Goal: Transaction & Acquisition: Purchase product/service

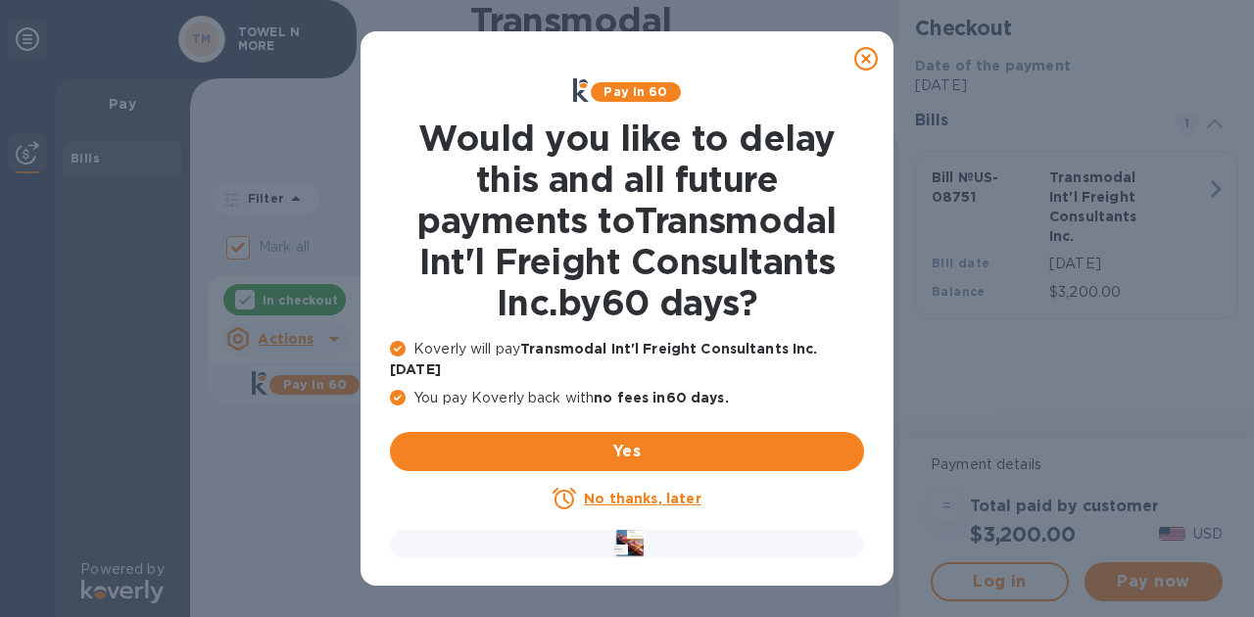
click at [611, 491] on u "No thanks, later" at bounding box center [642, 499] width 117 height 16
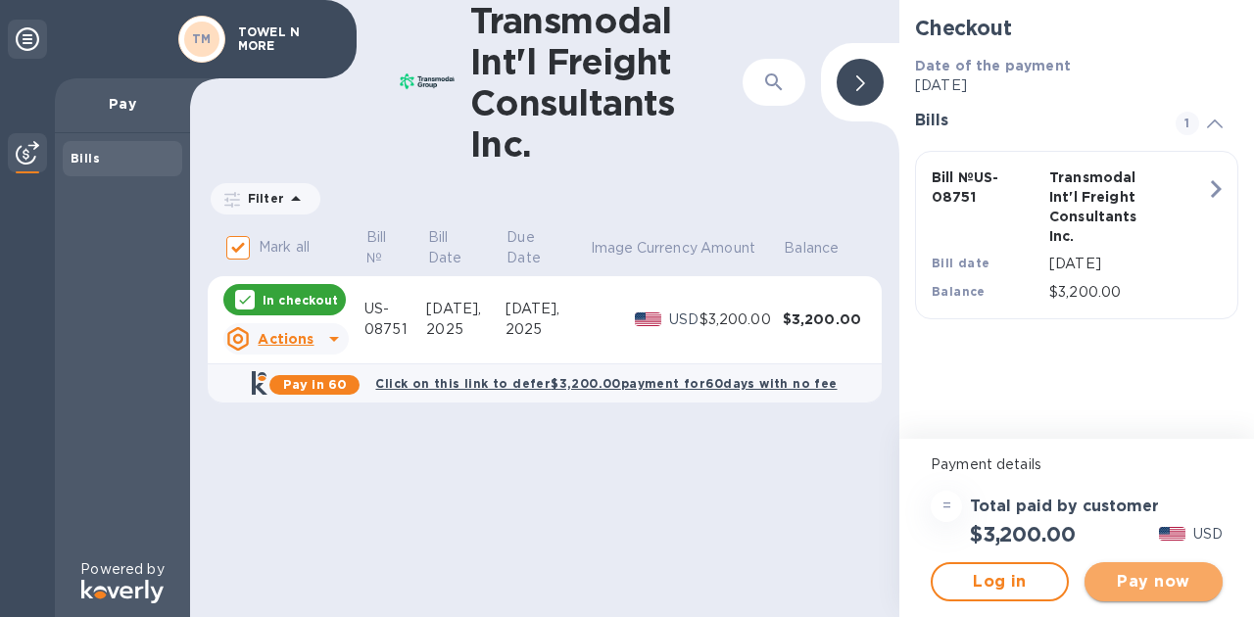
click at [1163, 584] on span "Pay now" at bounding box center [1154, 582] width 107 height 24
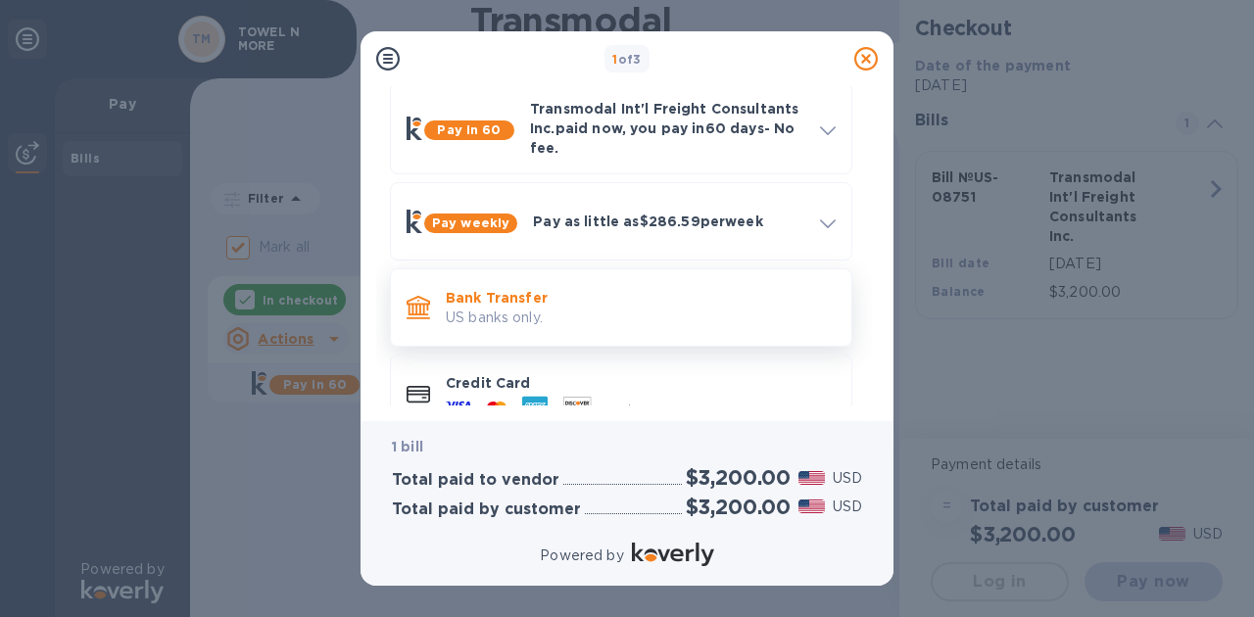
scroll to position [92, 0]
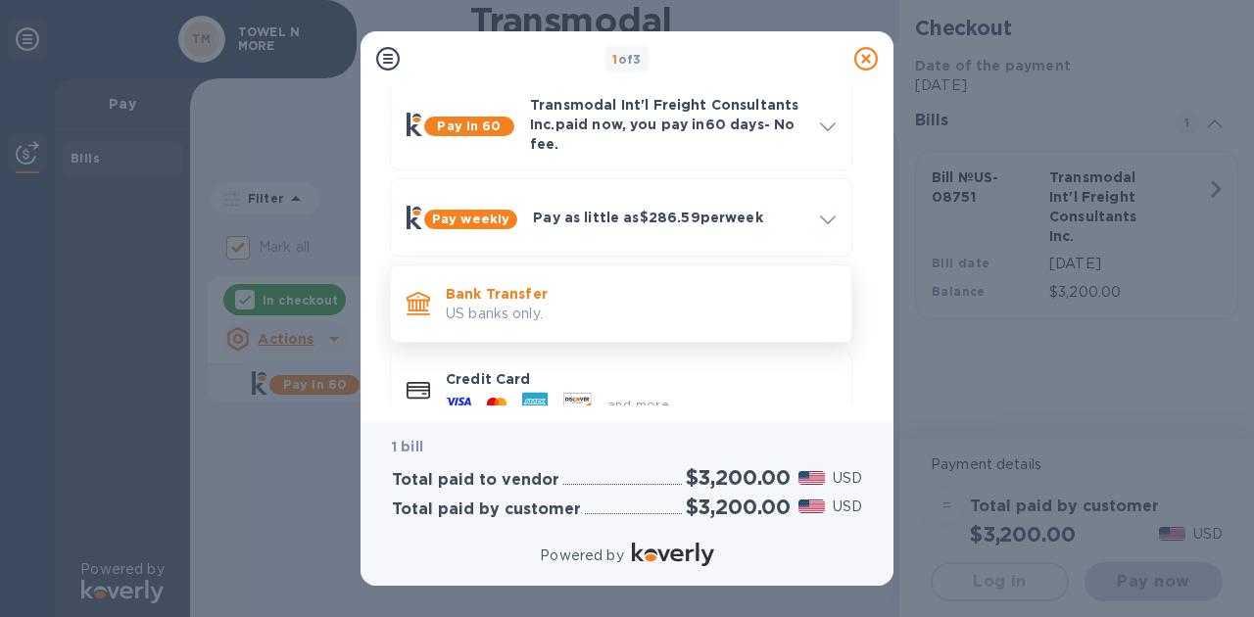
click at [531, 300] on p "Bank Transfer" at bounding box center [641, 294] width 390 height 20
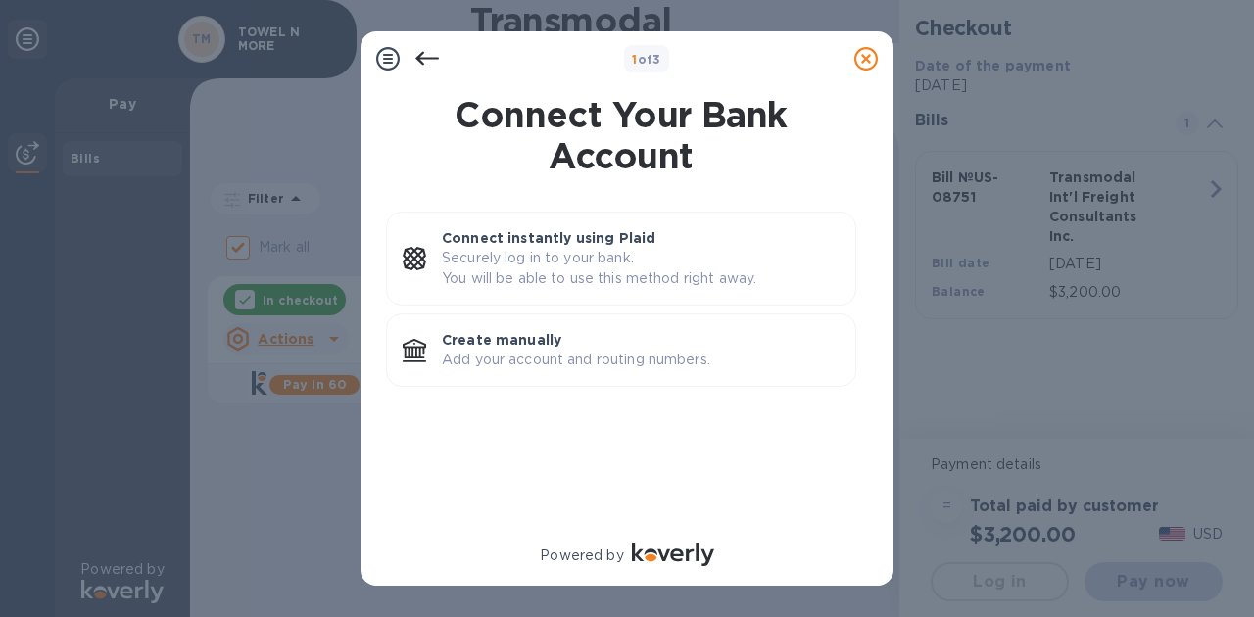
click at [421, 59] on icon at bounding box center [428, 59] width 24 height 14
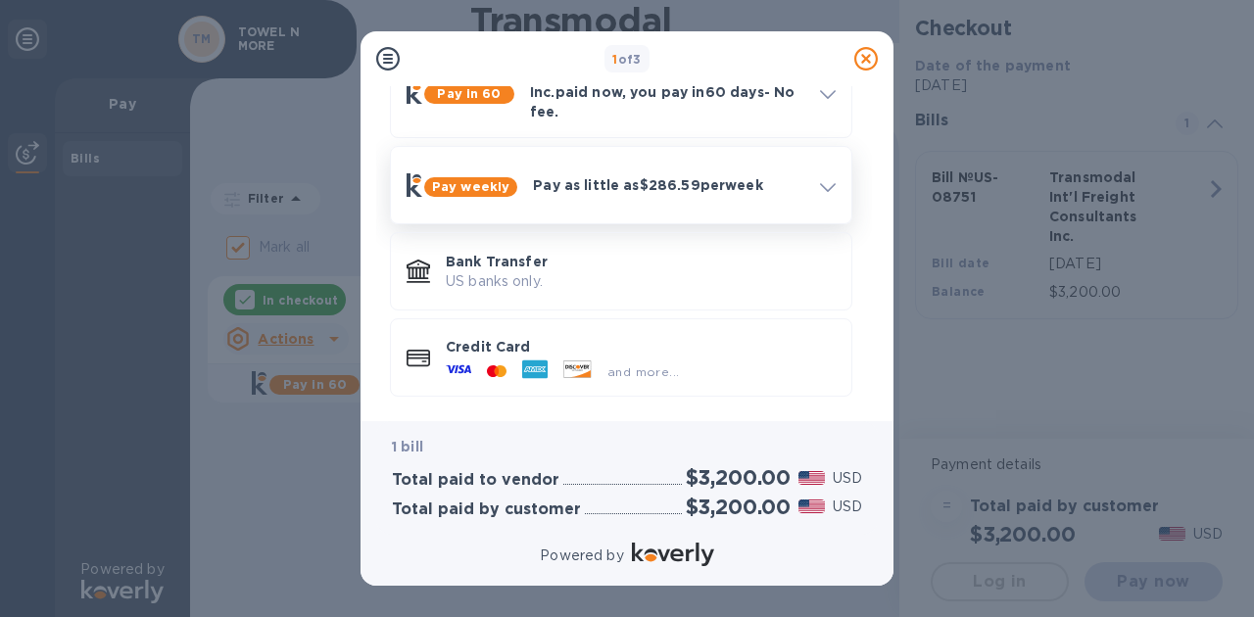
scroll to position [130, 0]
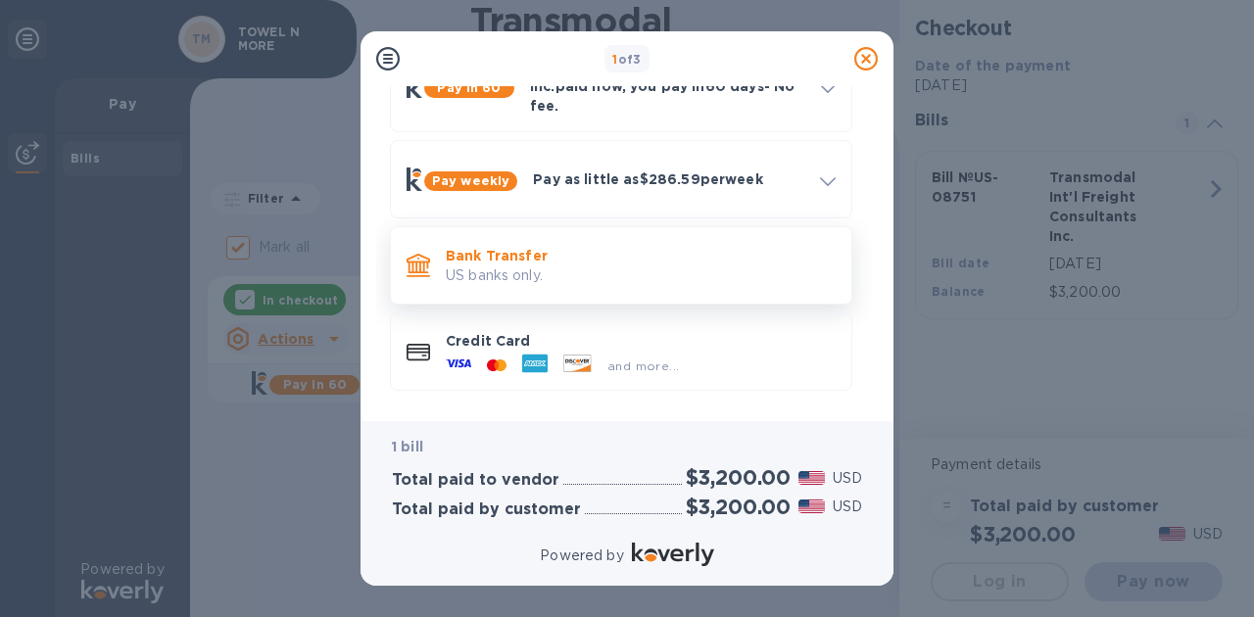
click at [599, 263] on p "Bank Transfer" at bounding box center [641, 256] width 390 height 20
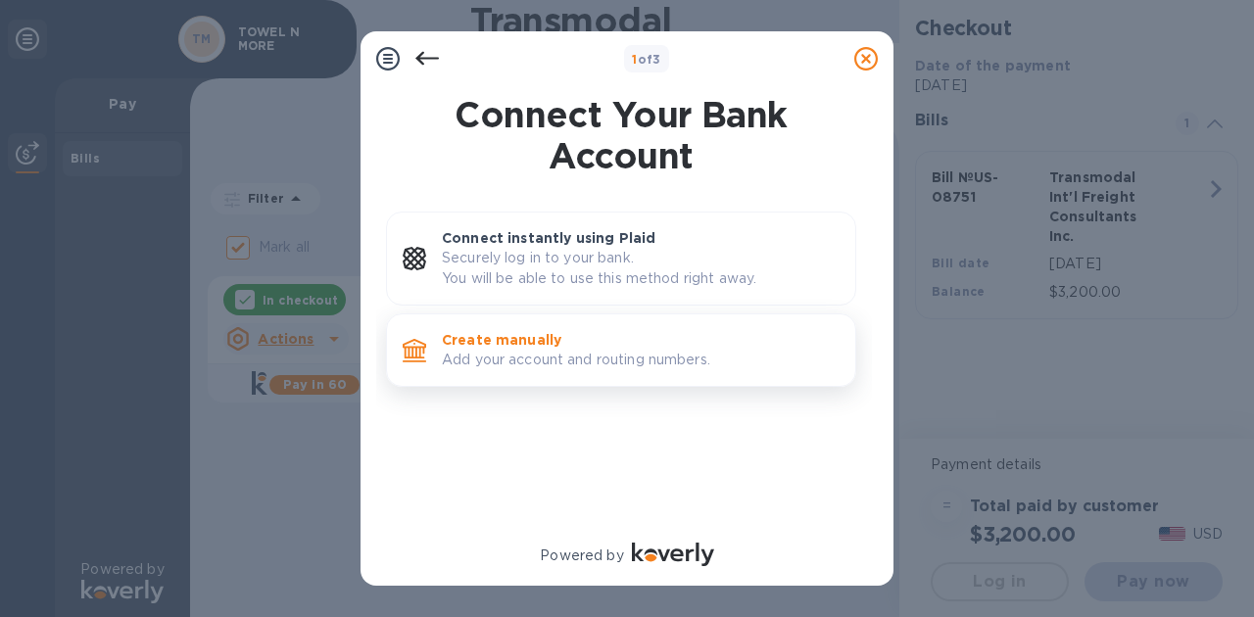
click at [555, 353] on p "Add your account and routing numbers." at bounding box center [641, 360] width 398 height 21
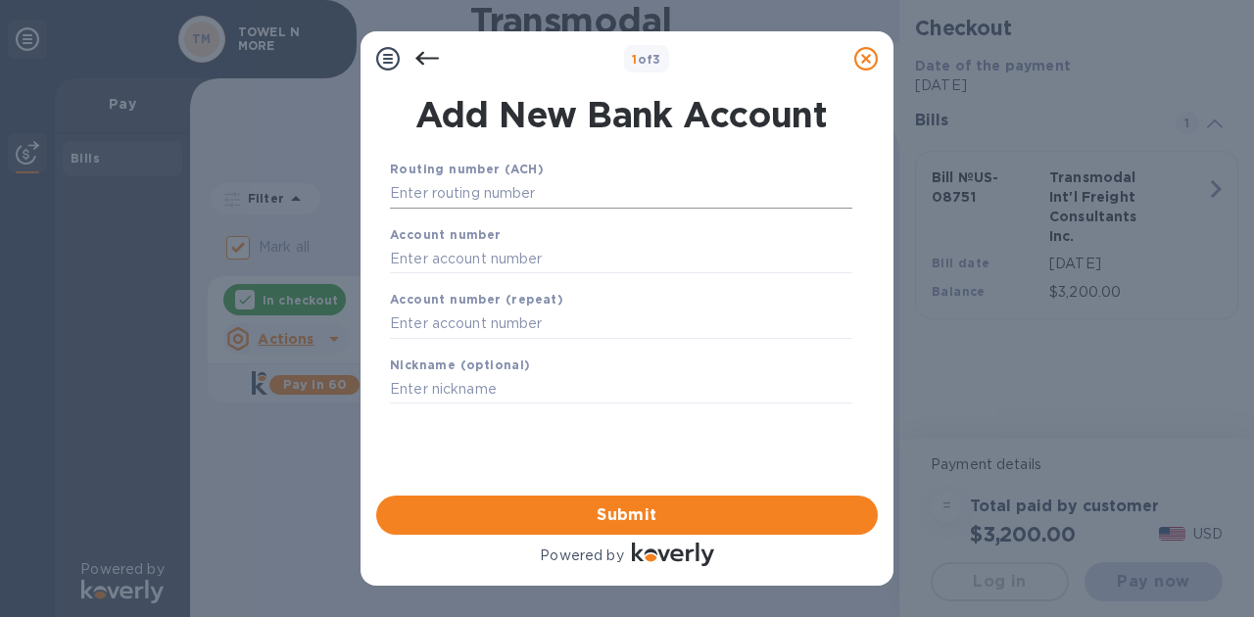
click at [515, 196] on input "text" at bounding box center [621, 193] width 463 height 29
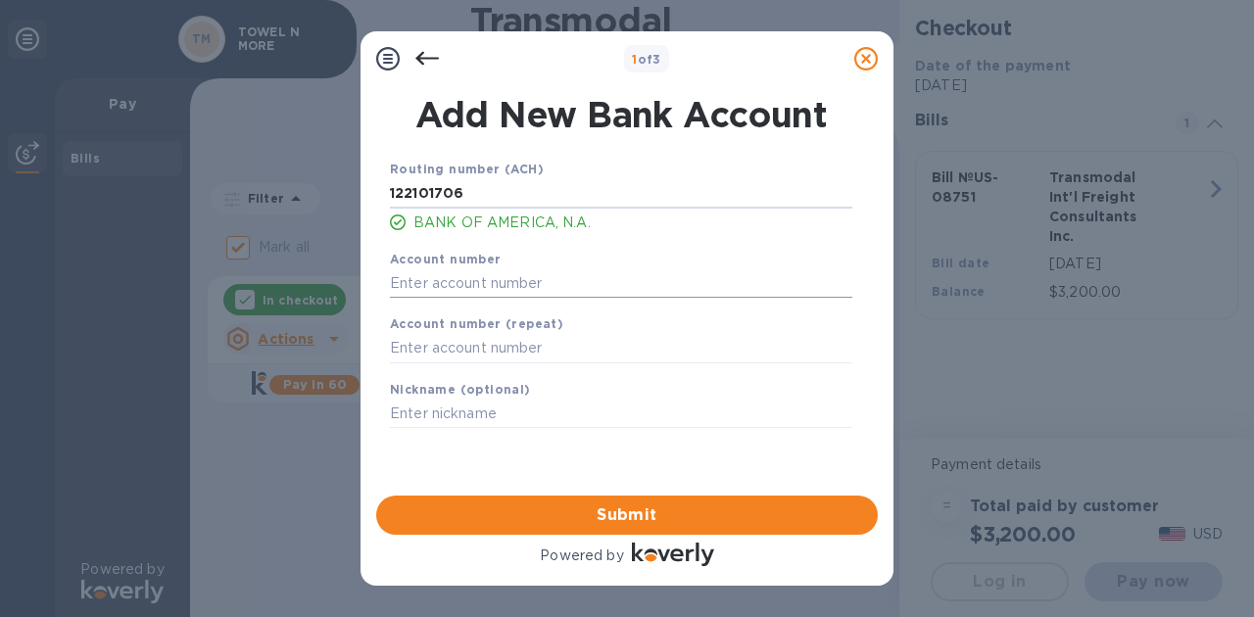
type input "122101706"
click at [534, 285] on input "text" at bounding box center [621, 283] width 463 height 29
type input "457030623592"
click at [503, 352] on input "text" at bounding box center [621, 348] width 463 height 29
type input "457030623592"
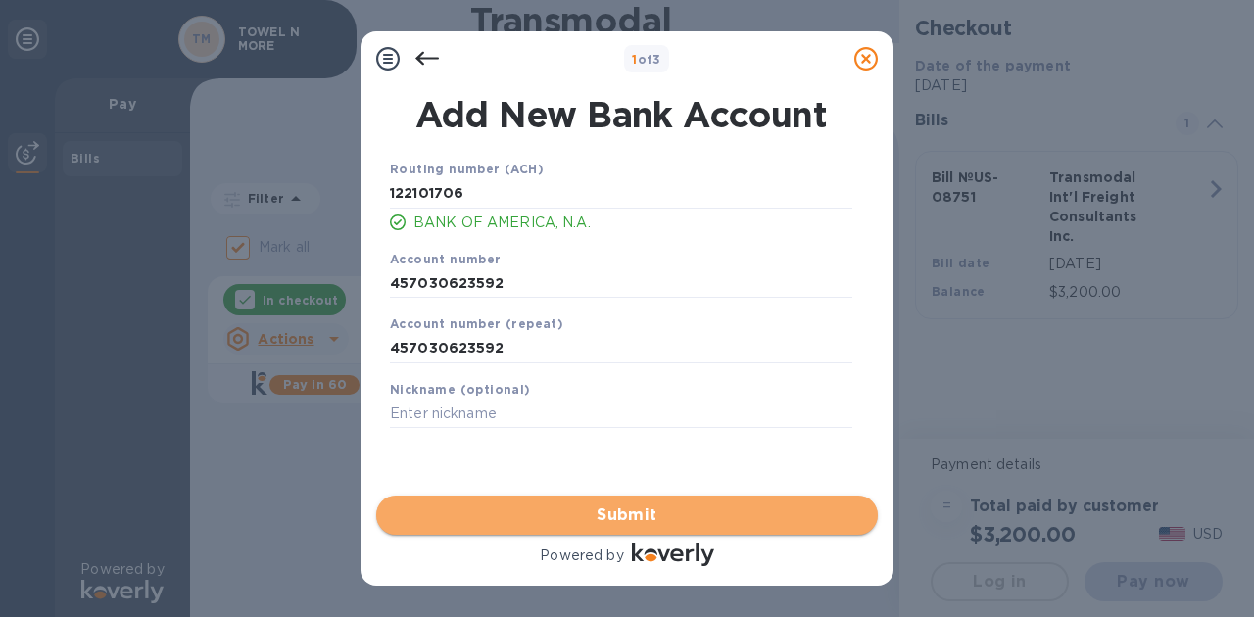
click at [617, 507] on span "Submit" at bounding box center [627, 516] width 470 height 24
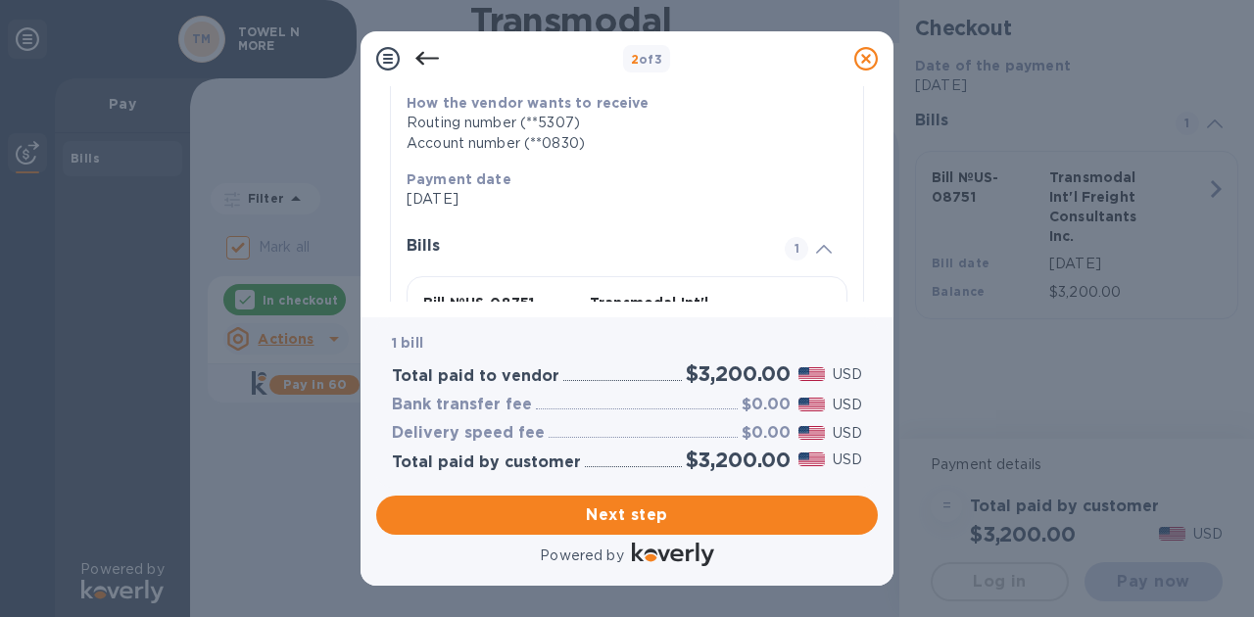
scroll to position [330, 0]
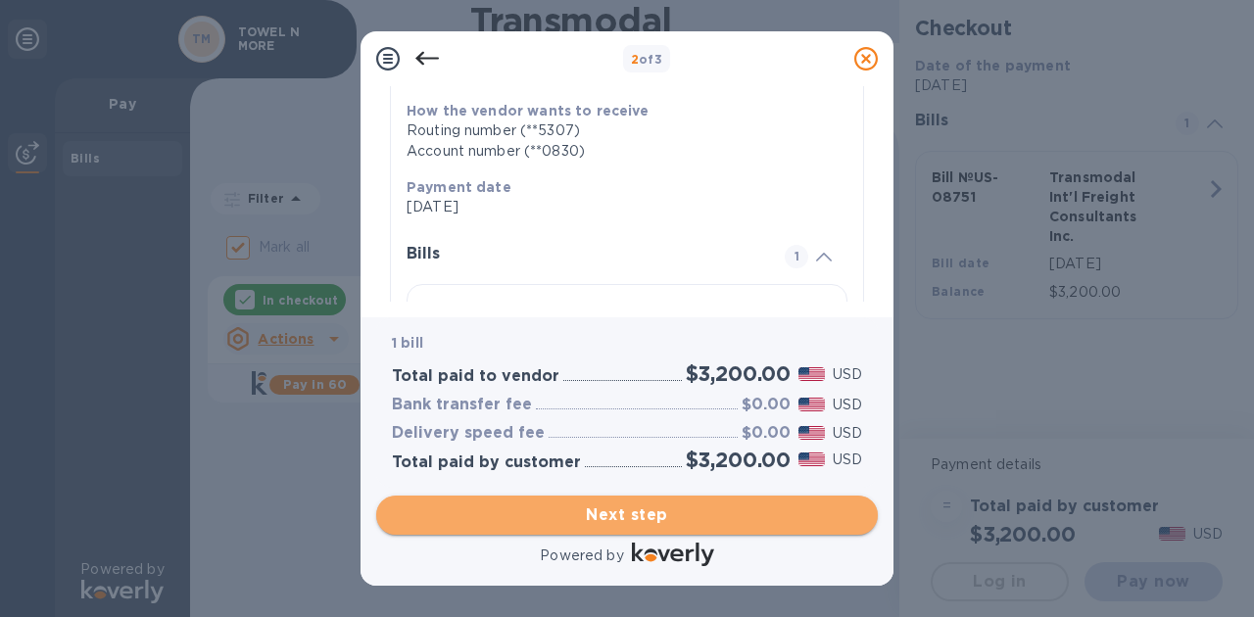
click at [623, 515] on span "Next step" at bounding box center [627, 516] width 470 height 24
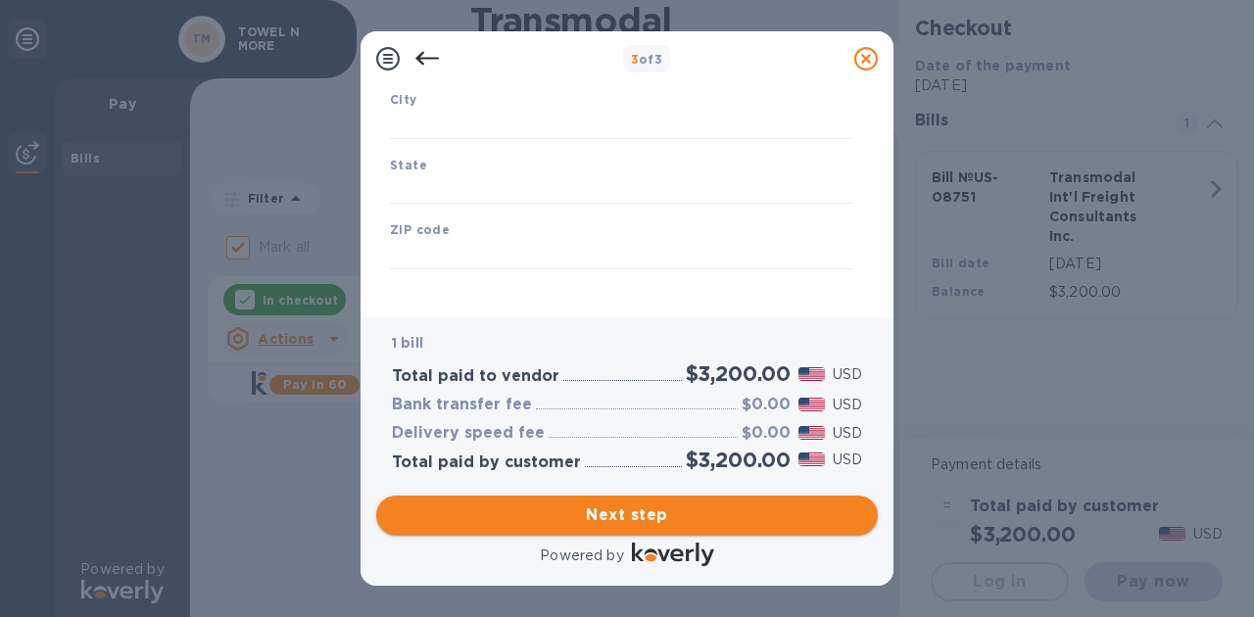
type input "[GEOGRAPHIC_DATA]"
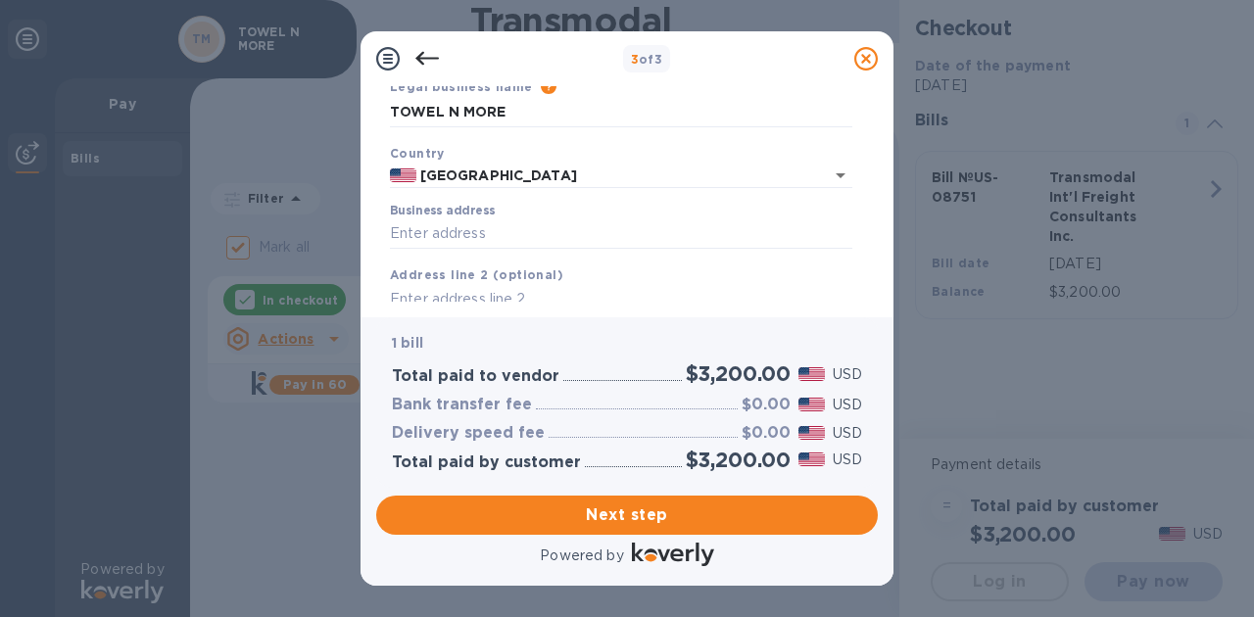
scroll to position [71, 0]
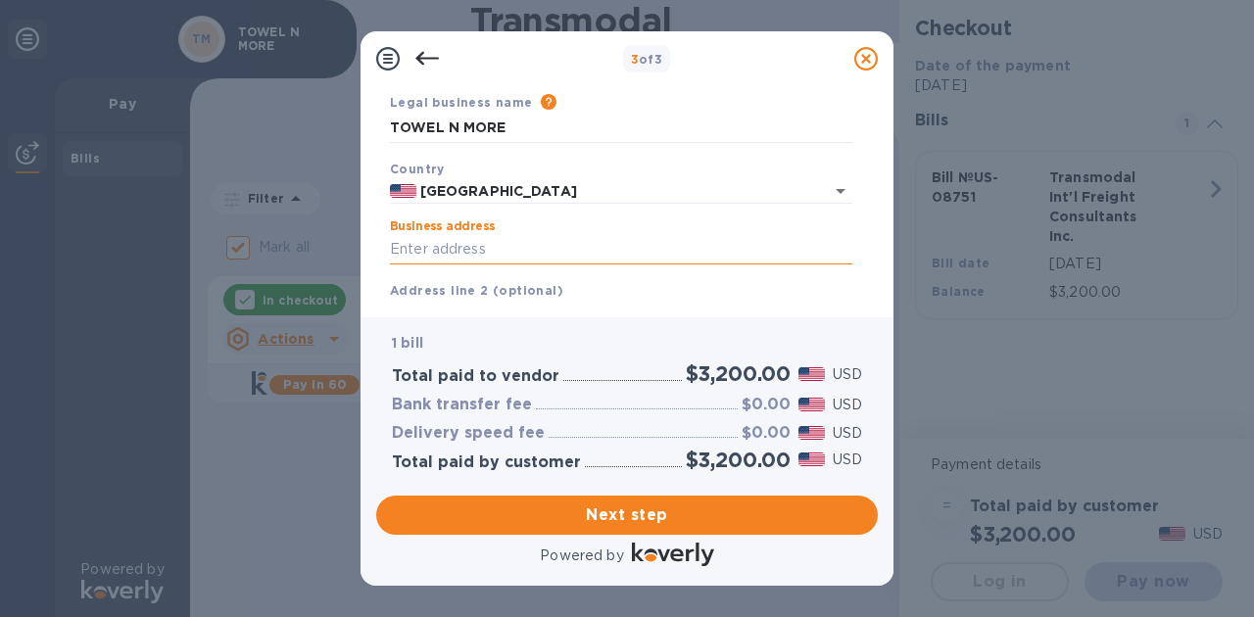
click at [507, 253] on input "Business address" at bounding box center [621, 249] width 463 height 29
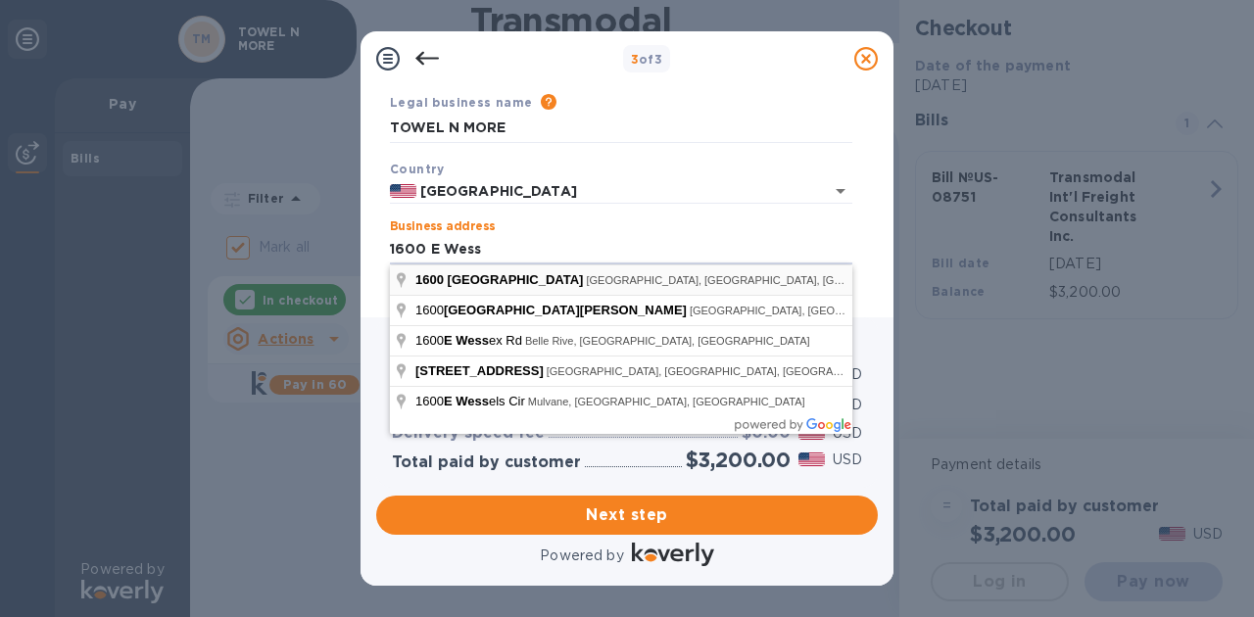
type input "[STREET_ADDRESS]"
type input "[PERSON_NAME]"
type input "AZ"
type input "85286"
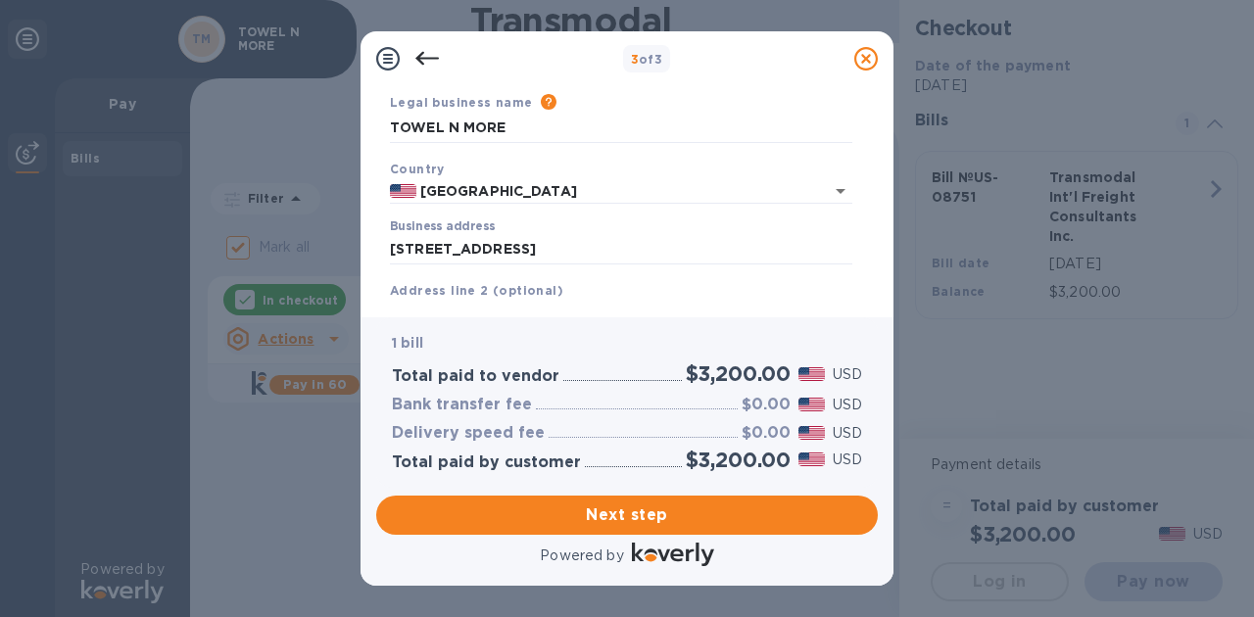
click at [705, 288] on div "Address line 2 (optional)" at bounding box center [621, 305] width 478 height 66
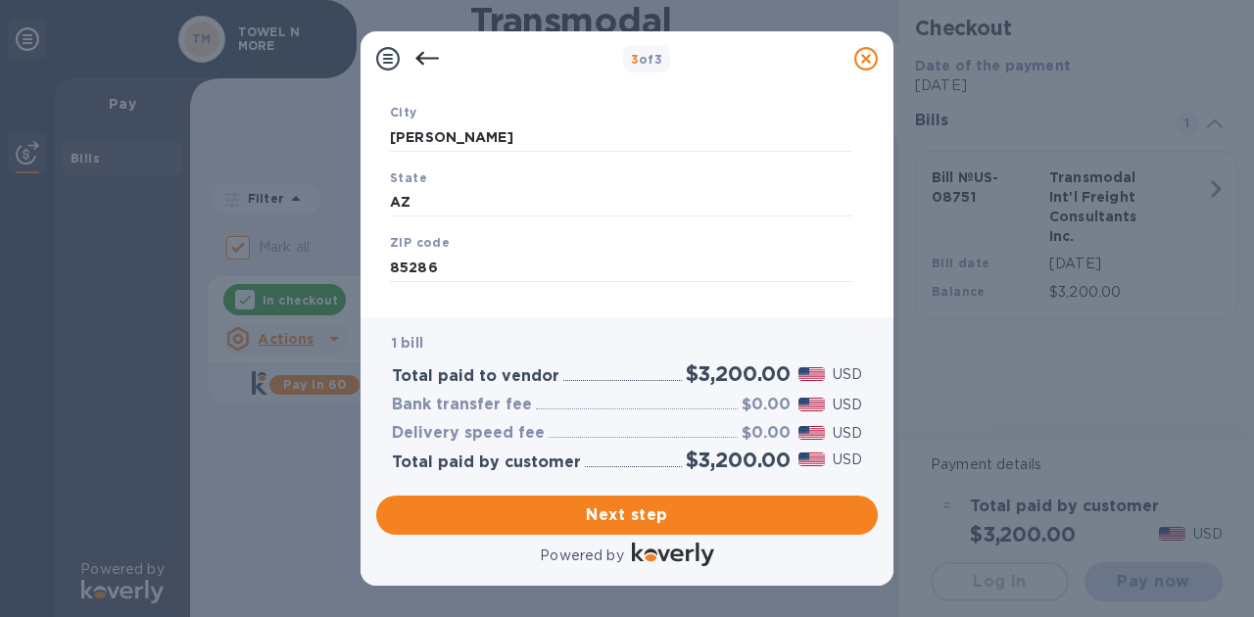
scroll to position [343, 0]
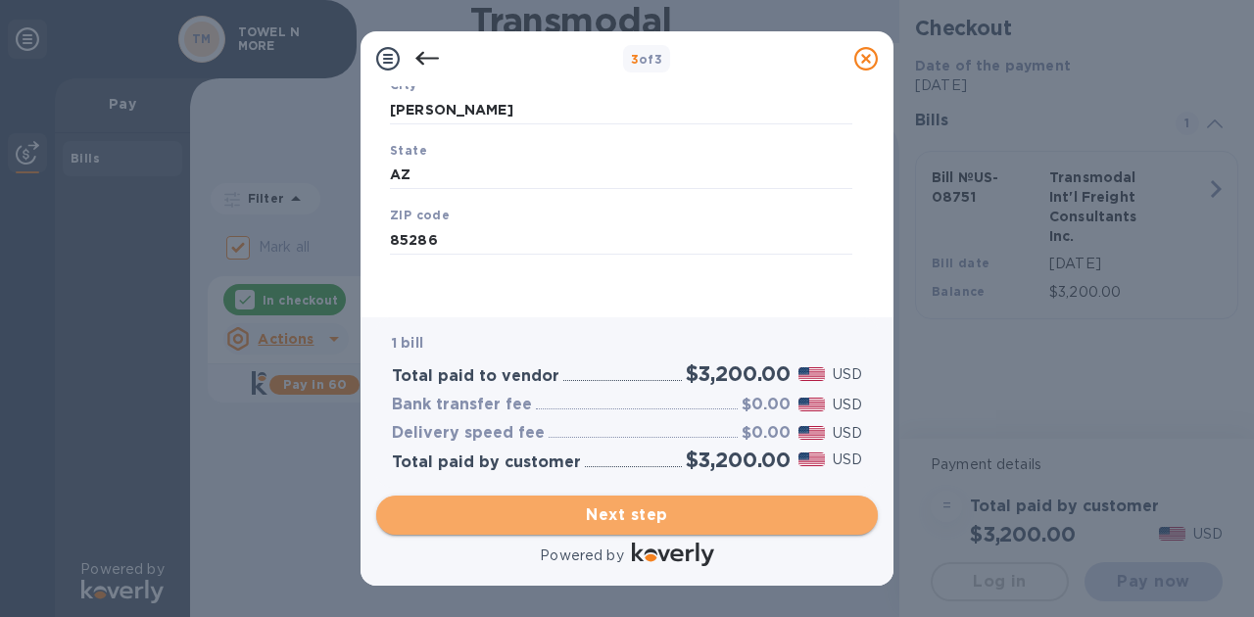
click at [619, 518] on span "Next step" at bounding box center [627, 516] width 470 height 24
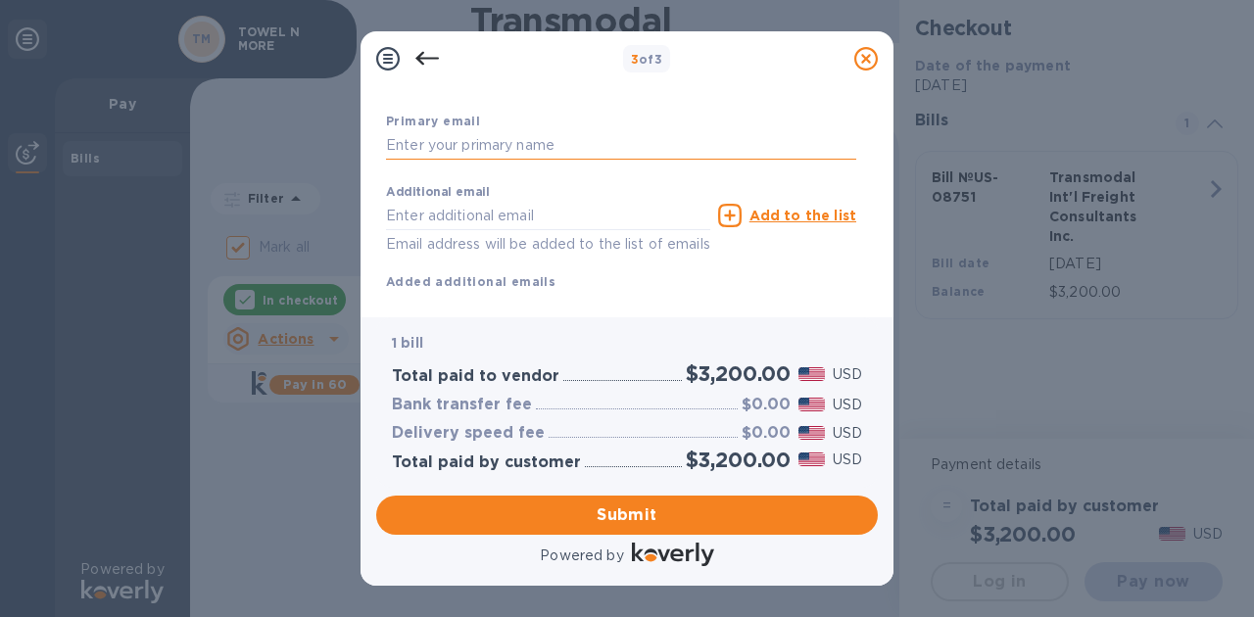
click at [466, 149] on input "text" at bounding box center [621, 145] width 470 height 29
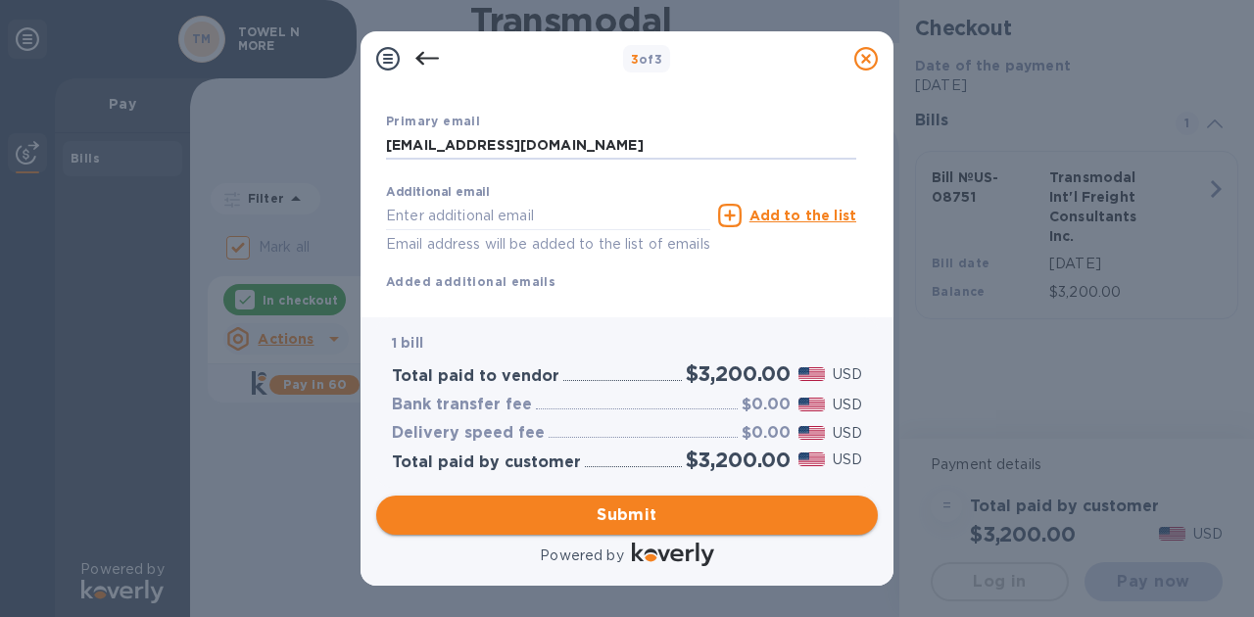
type input "[EMAIL_ADDRESS][DOMAIN_NAME]"
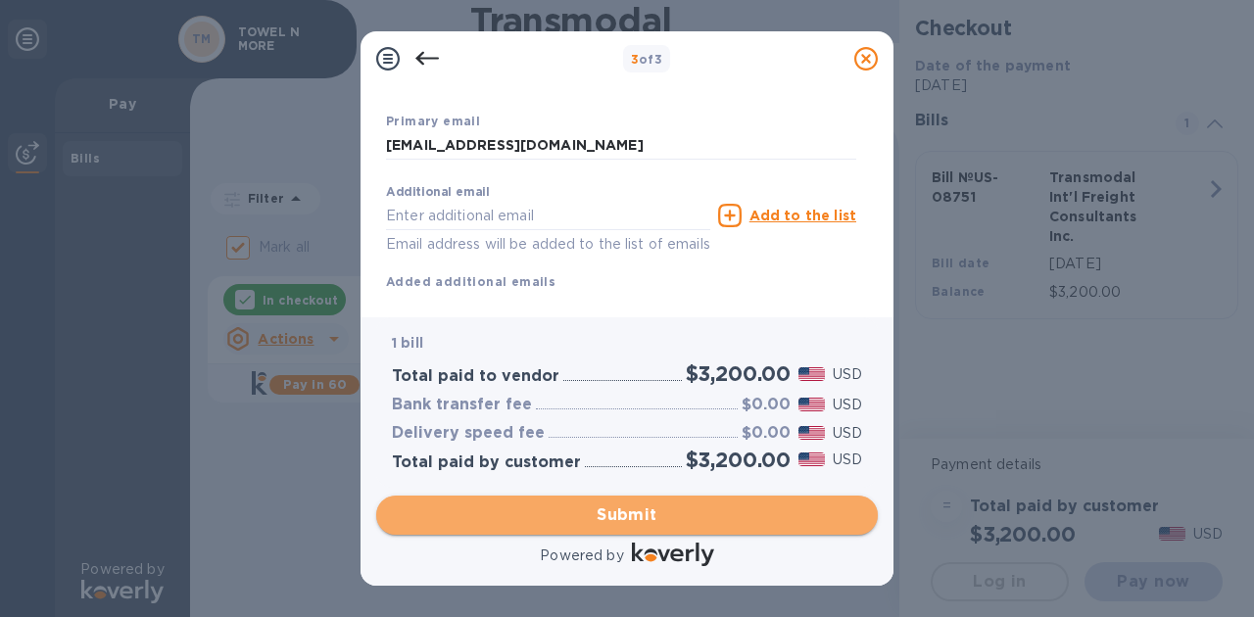
click at [626, 517] on span "Submit" at bounding box center [627, 516] width 470 height 24
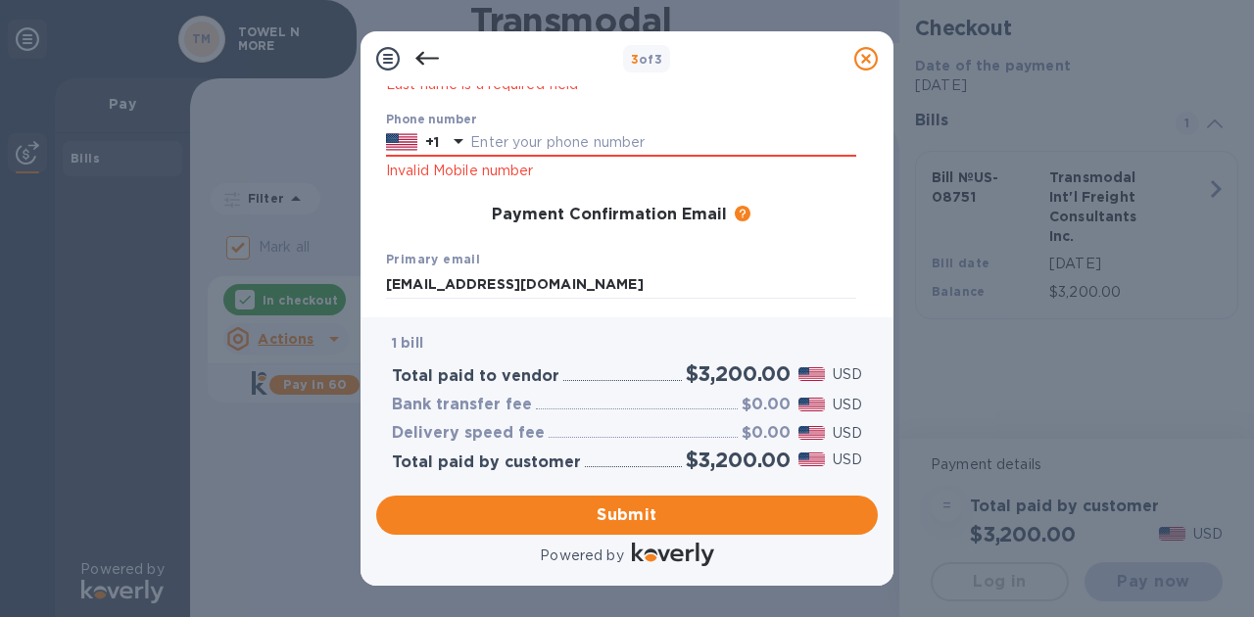
scroll to position [270, 0]
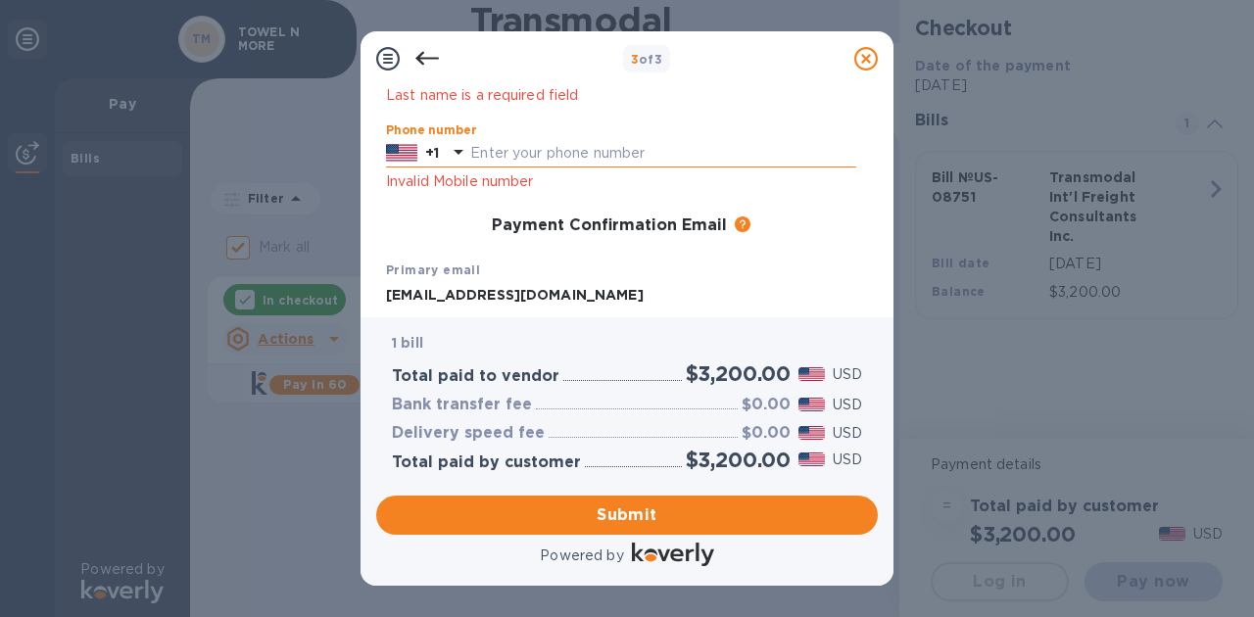
click at [521, 155] on input "text" at bounding box center [663, 153] width 386 height 29
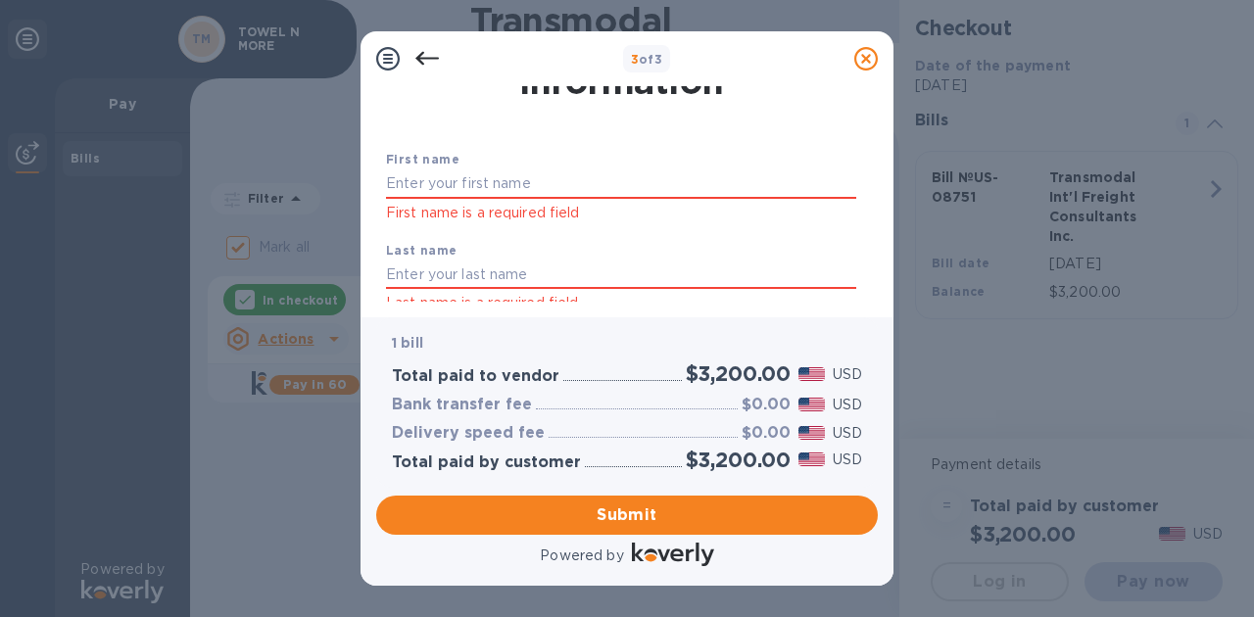
scroll to position [45, 0]
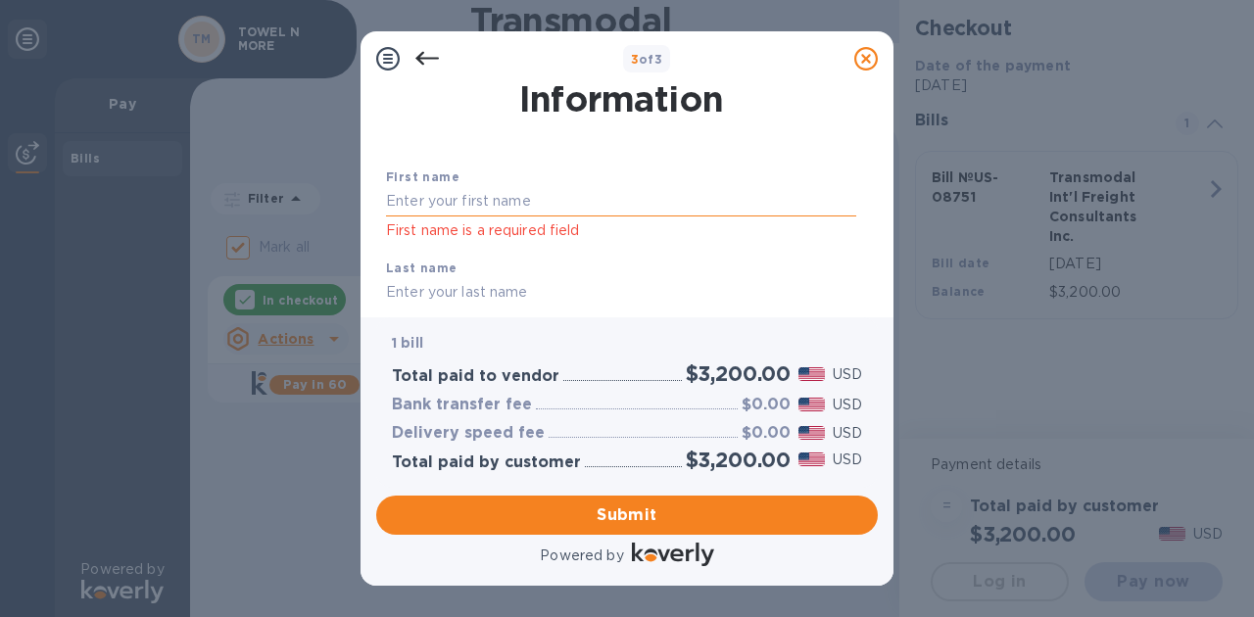
type input "6232291969"
click at [488, 205] on input "text" at bounding box center [621, 201] width 470 height 29
type input "[PERSON_NAME]"
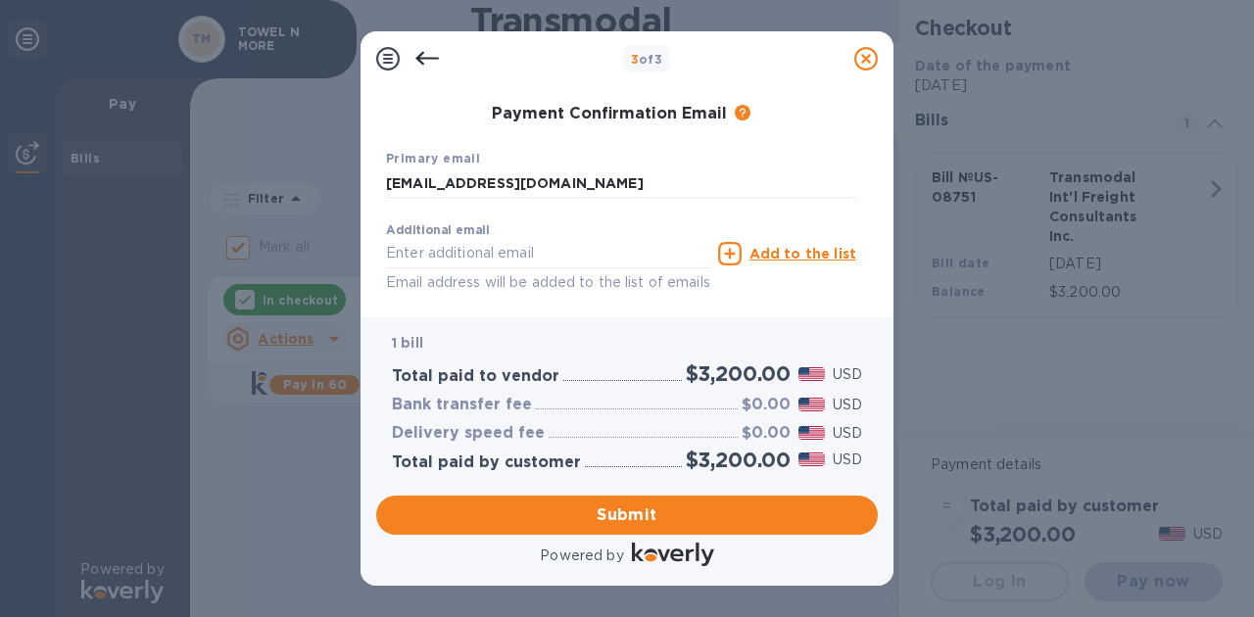
scroll to position [465, 0]
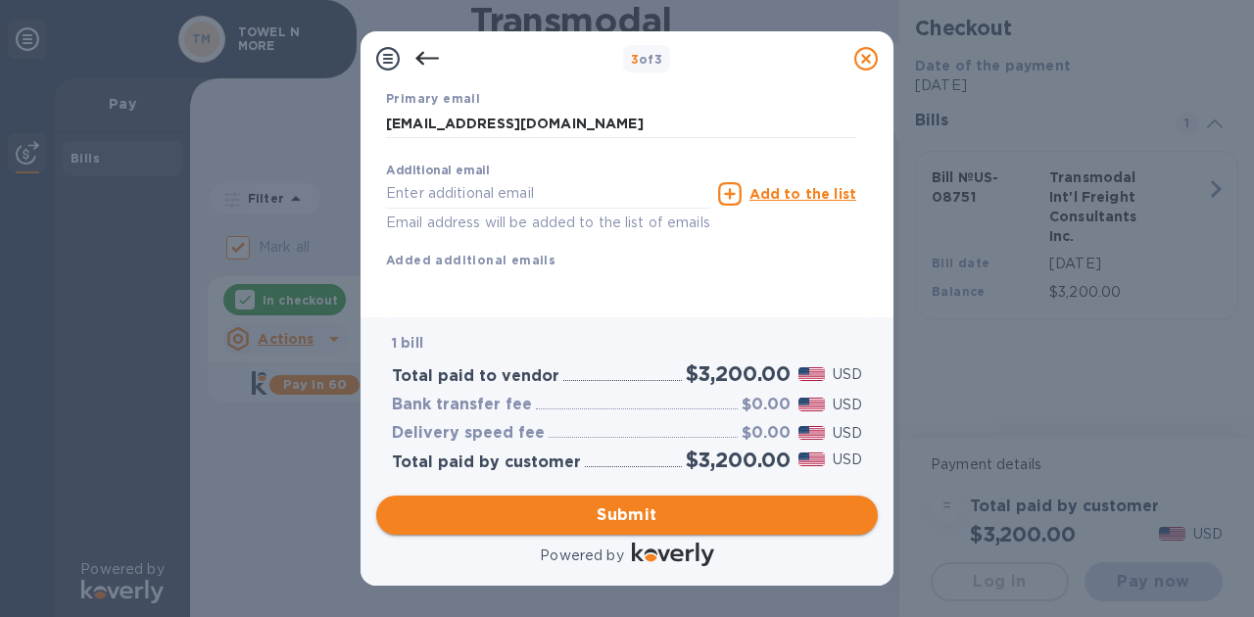
type input "[PERSON_NAME]"
click at [620, 516] on span "Submit" at bounding box center [627, 516] width 470 height 24
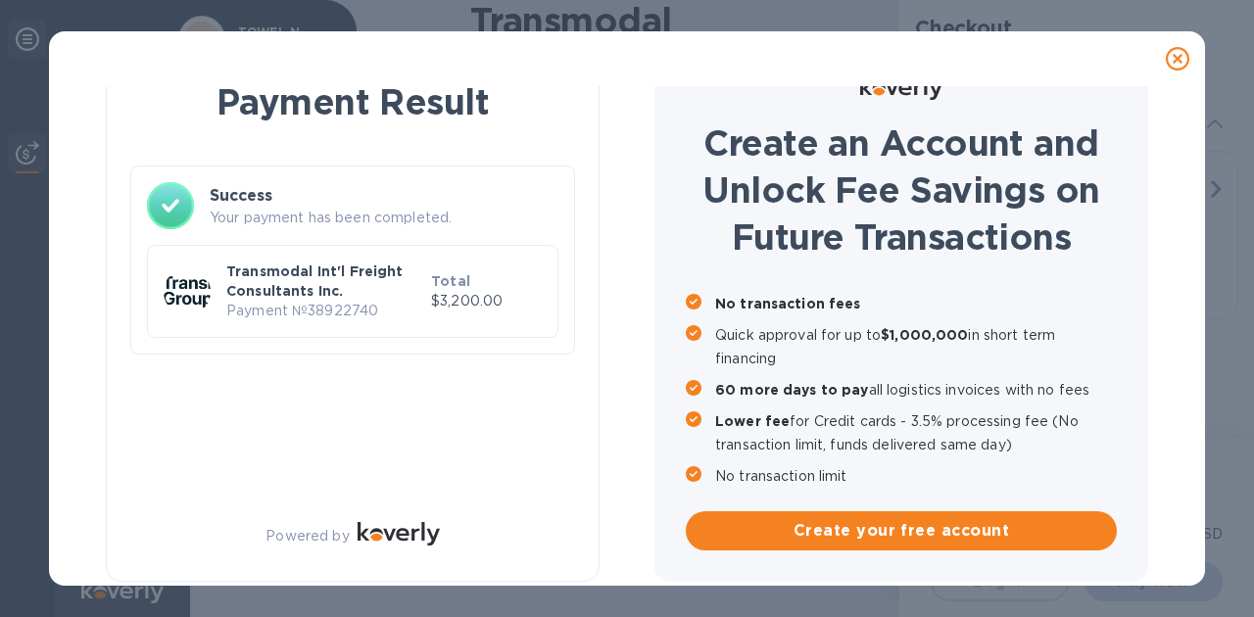
checkbox input "false"
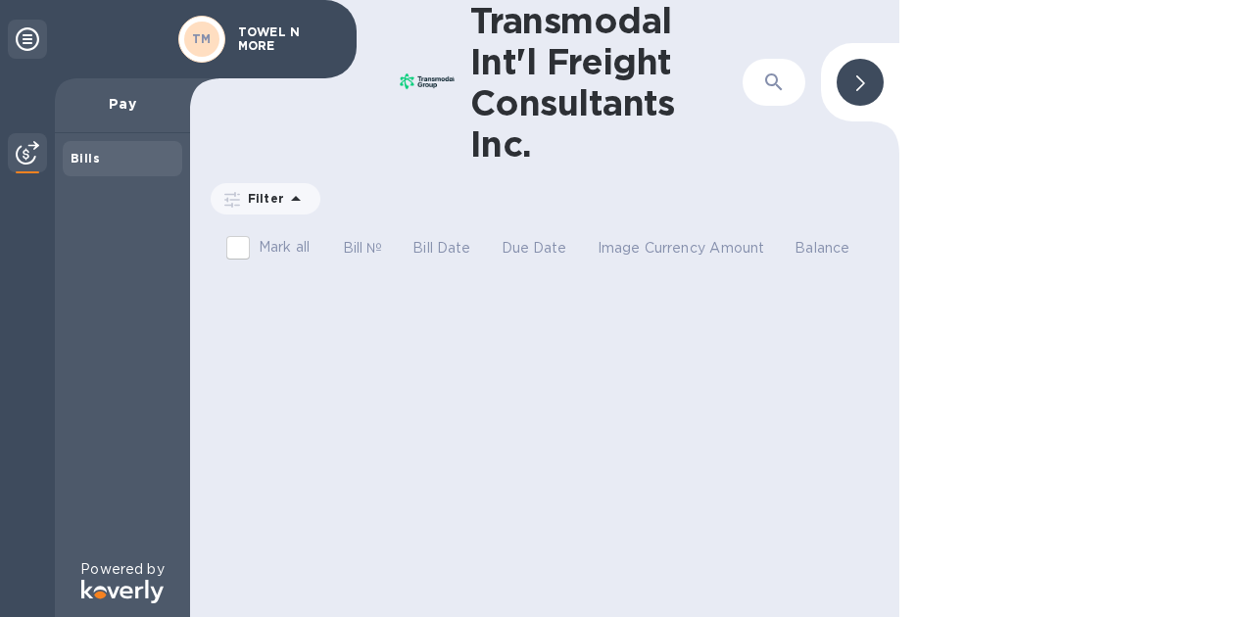
click at [865, 84] on div at bounding box center [860, 82] width 47 height 47
